Goal: Task Accomplishment & Management: Manage account settings

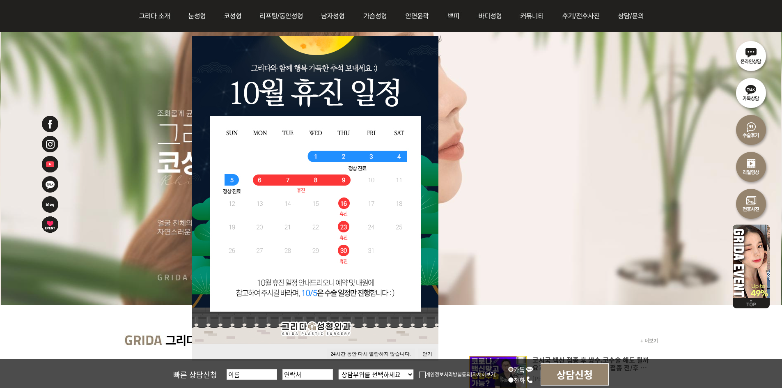
scroll to position [123, 0]
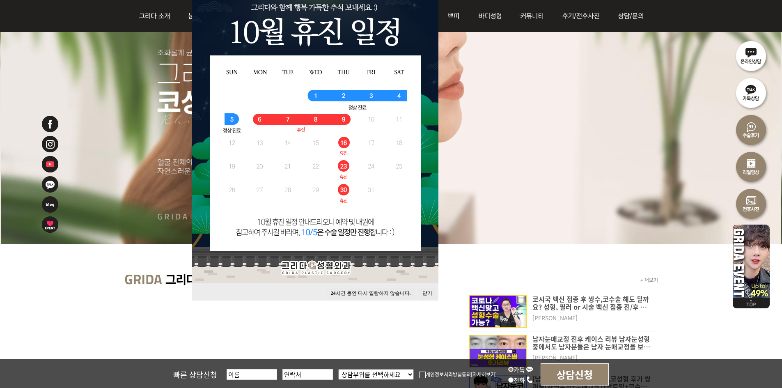
click at [431, 290] on button "닫기" at bounding box center [428, 293] width 18 height 11
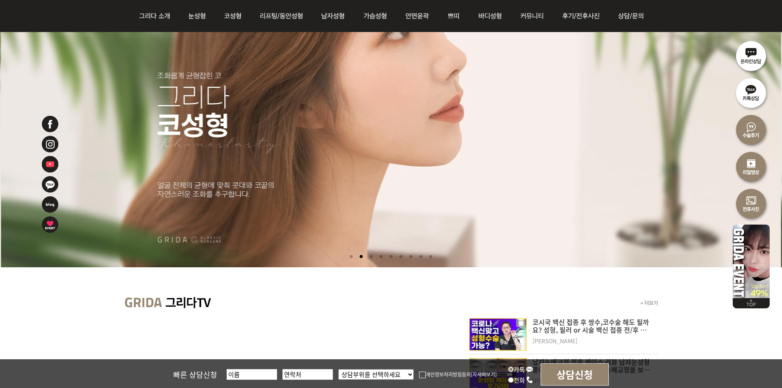
scroll to position [0, 0]
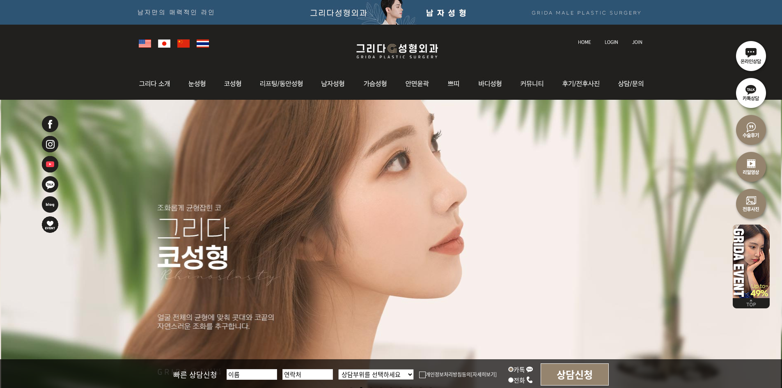
click at [610, 44] on img at bounding box center [612, 42] width 14 height 5
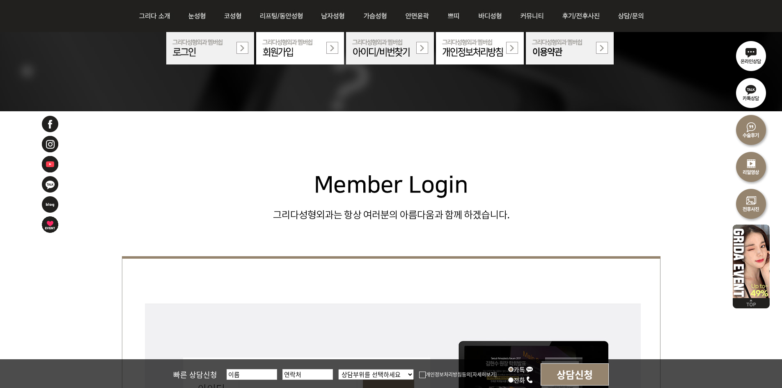
scroll to position [205, 0]
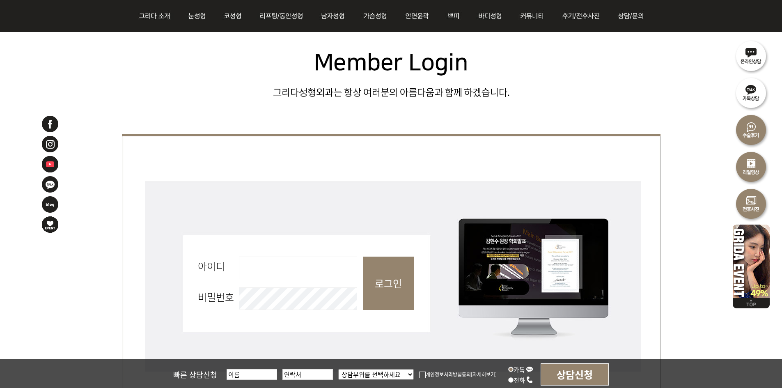
click at [329, 267] on input "아이디 필수" at bounding box center [298, 268] width 118 height 23
type input "admin"
click at [382, 299] on input "로그인" at bounding box center [388, 283] width 51 height 53
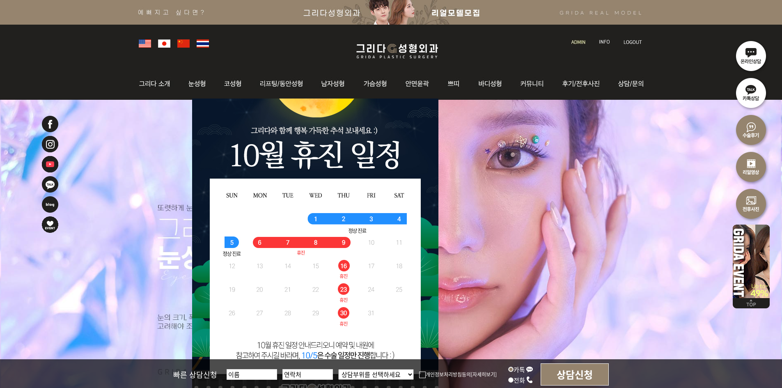
click at [577, 43] on img at bounding box center [579, 42] width 14 height 5
